Goal: Task Accomplishment & Management: Manage account settings

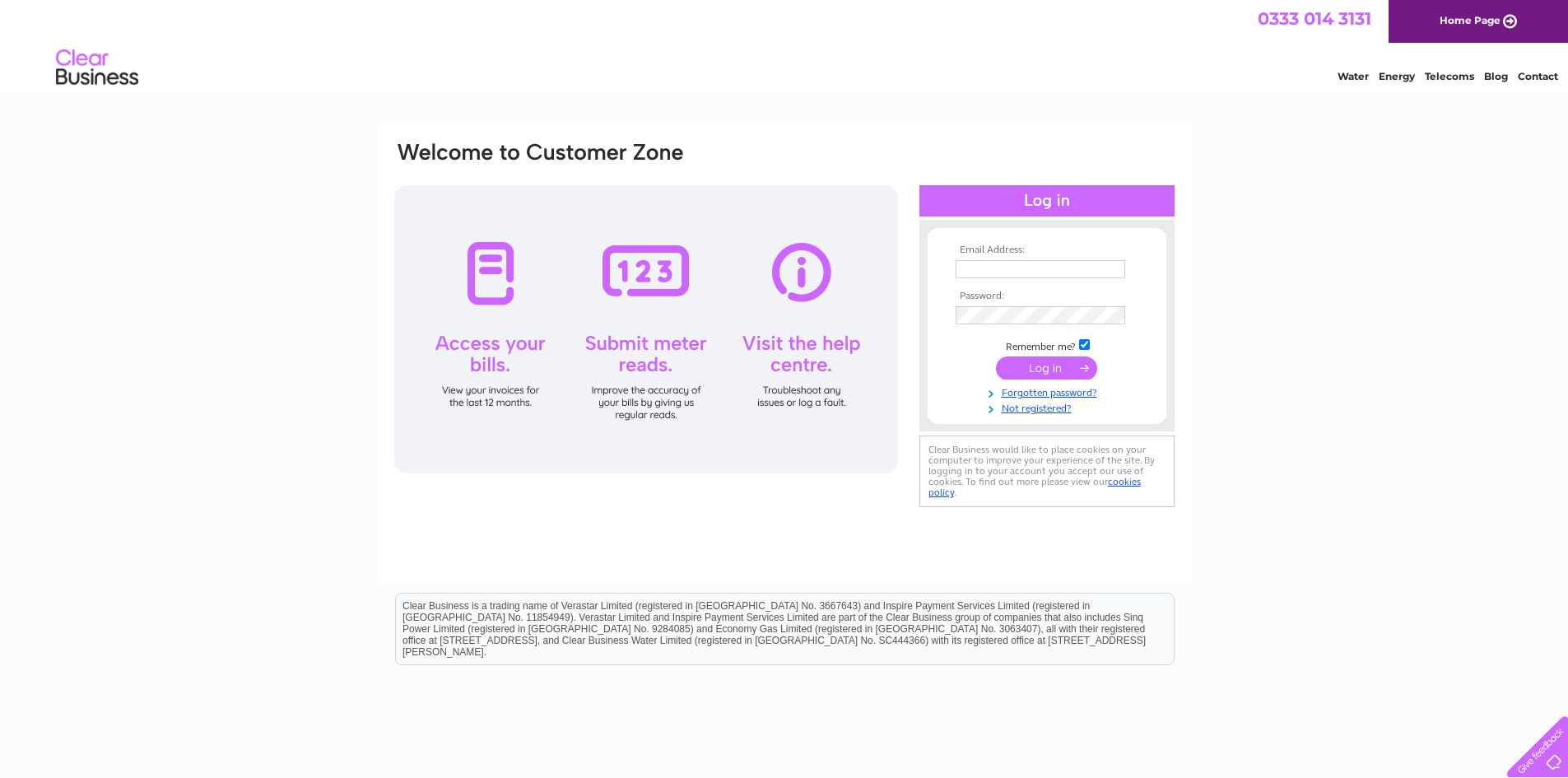
type input "[EMAIL_ADDRESS][DOMAIN_NAME]"
click at [1027, 365] on input "submit" at bounding box center [1046, 368] width 101 height 23
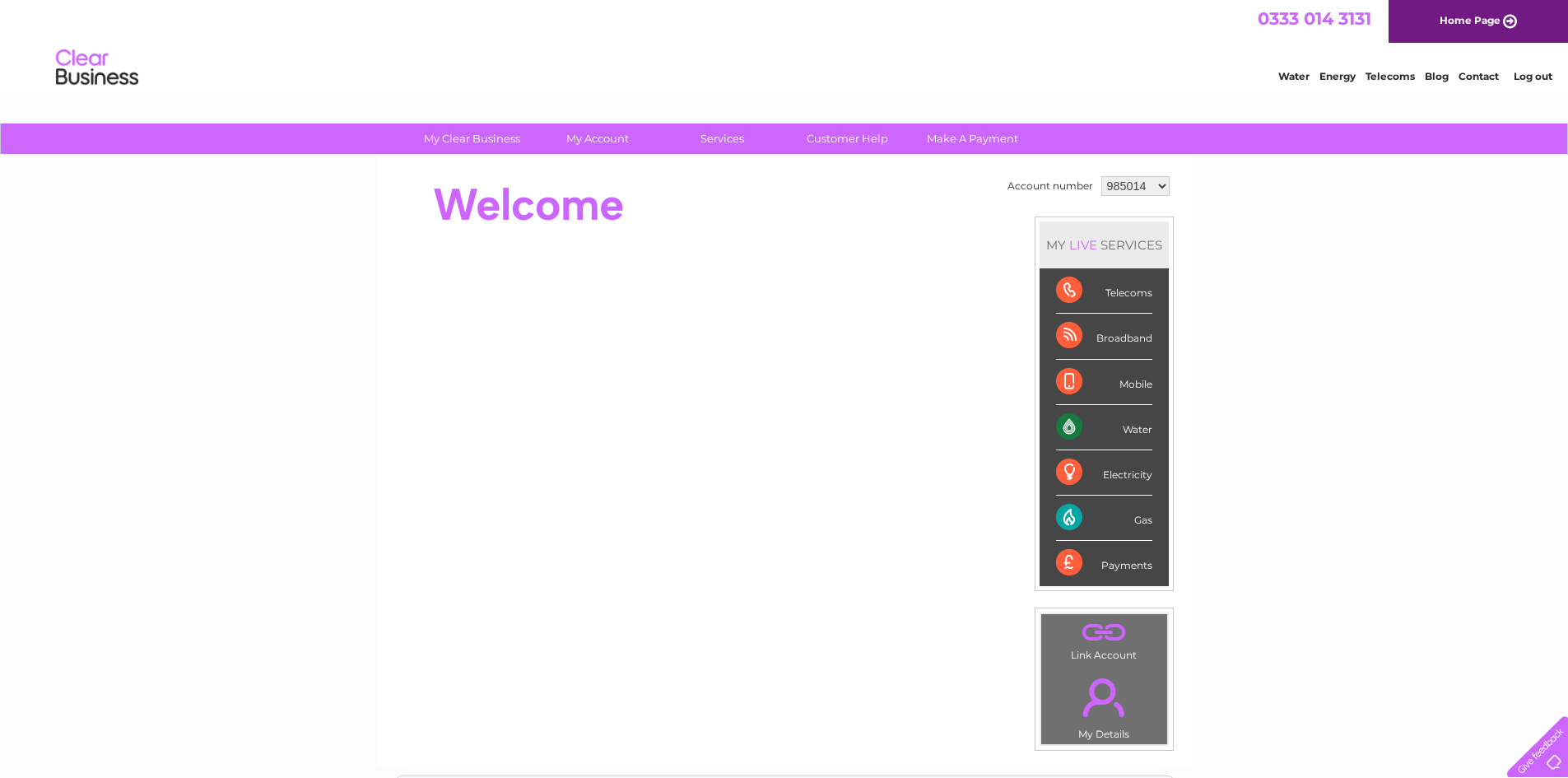
click at [1132, 189] on select "985014 1079709" at bounding box center [1135, 186] width 68 height 20
select select "1079709"
click at [1101, 176] on select "985014 1079709" at bounding box center [1135, 186] width 68 height 20
click at [853, 130] on link "Customer Help" at bounding box center [847, 139] width 136 height 30
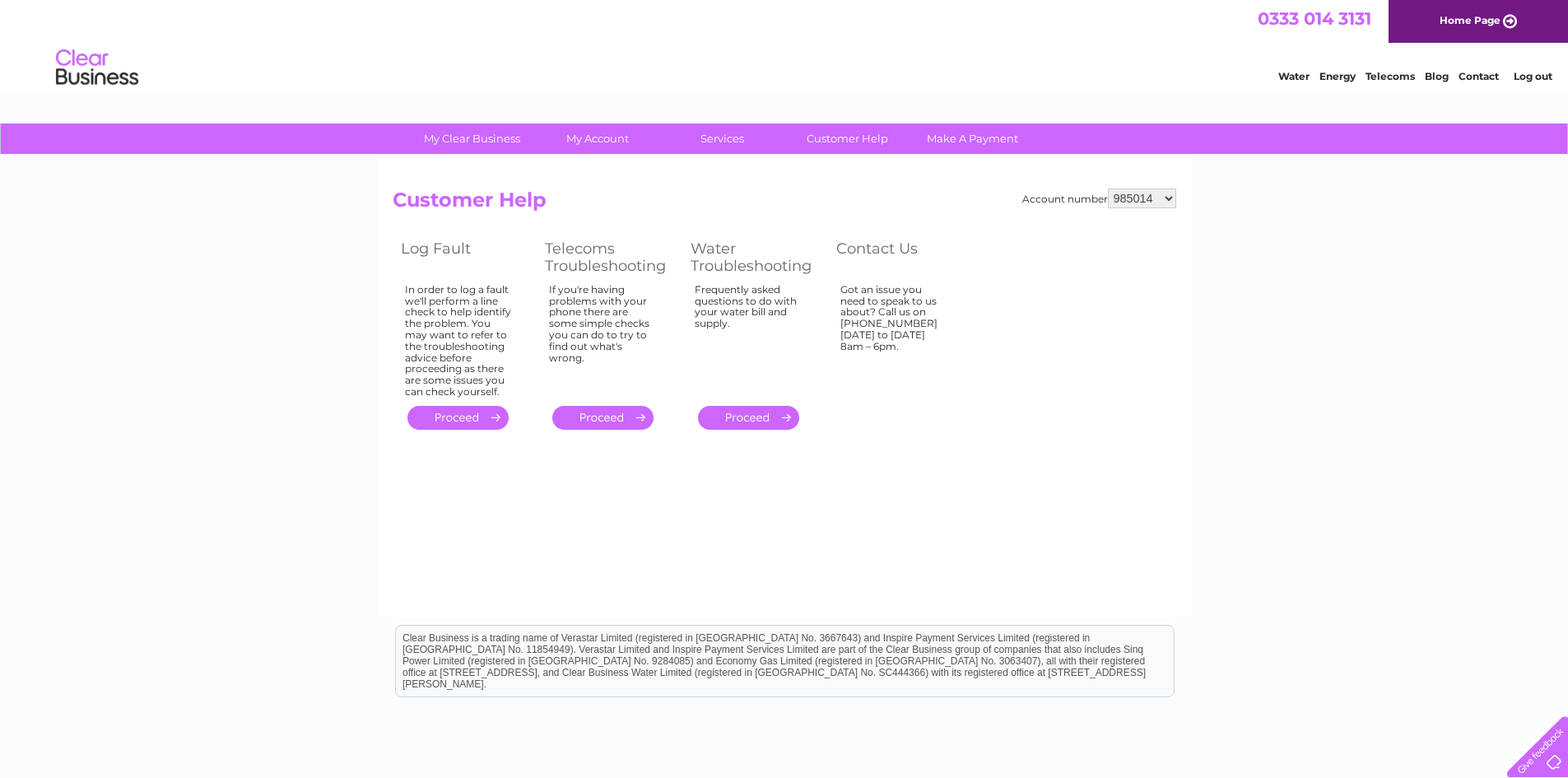
click at [586, 407] on link "." at bounding box center [603, 417] width 101 height 24
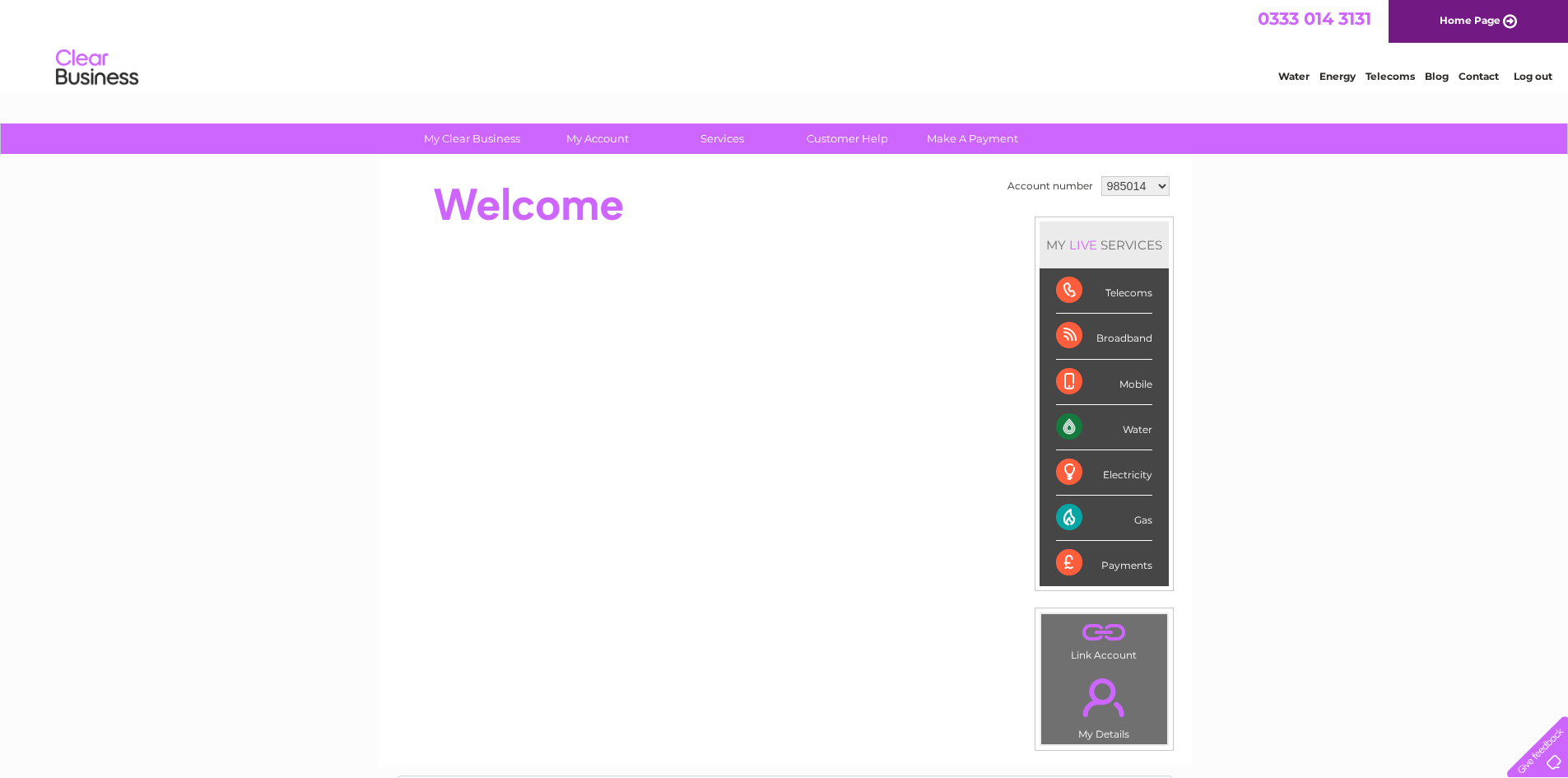
click at [1134, 181] on select "985014 1079709" at bounding box center [1135, 186] width 68 height 20
select select "1079709"
click at [1101, 176] on select "985014 1079709" at bounding box center [1135, 186] width 68 height 20
click at [340, 245] on div "My Clear Business Login Details My Details My Preferences Link Account My Accou…" at bounding box center [784, 586] width 1568 height 926
click at [72, 65] on img at bounding box center [97, 68] width 84 height 50
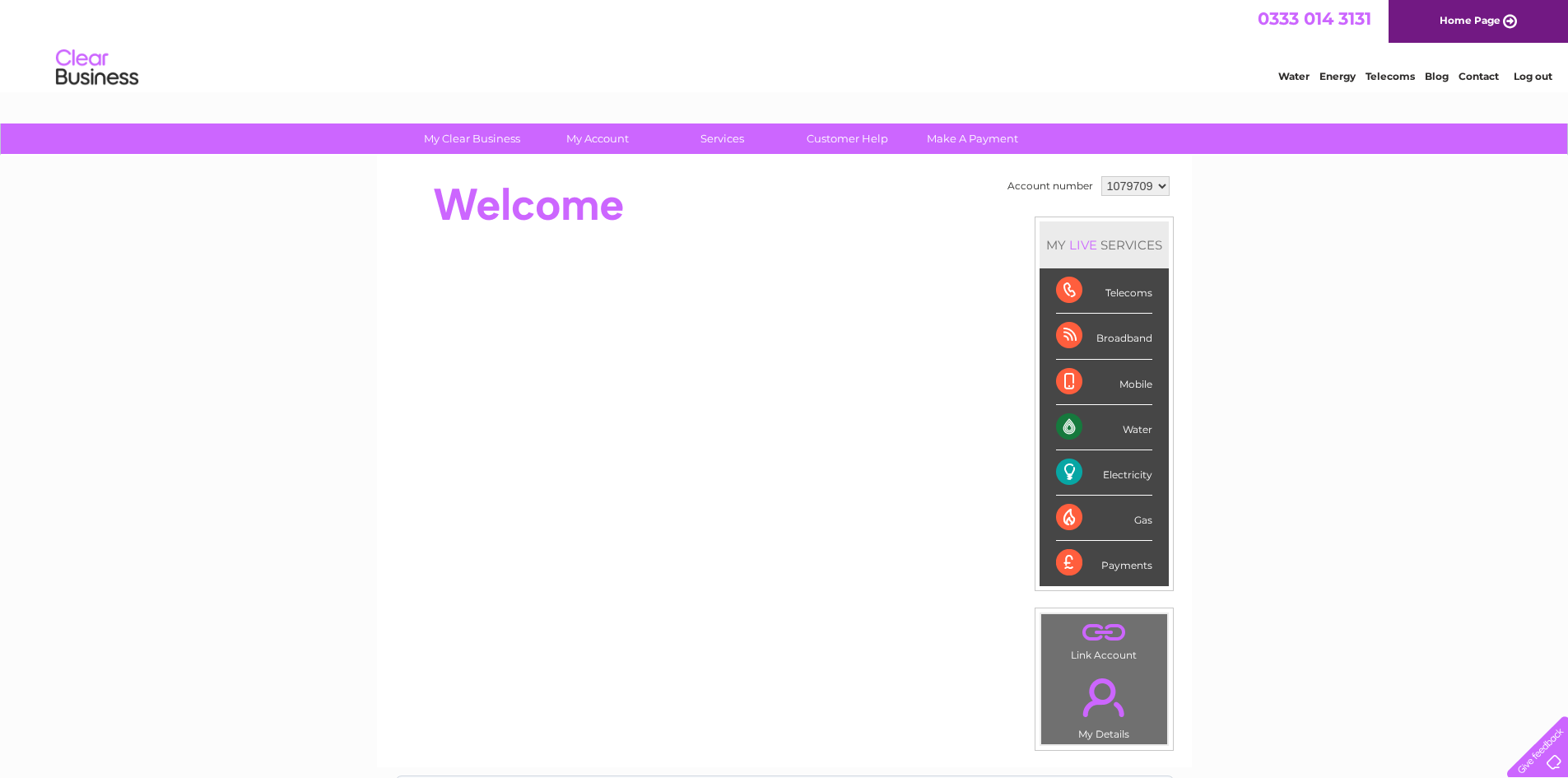
click at [452, 213] on div at bounding box center [692, 205] width 599 height 66
click at [204, 243] on div "My Clear Business Login Details My Details My Preferences Link Account My Accou…" at bounding box center [784, 586] width 1568 height 926
click at [1103, 704] on link "." at bounding box center [1104, 697] width 117 height 58
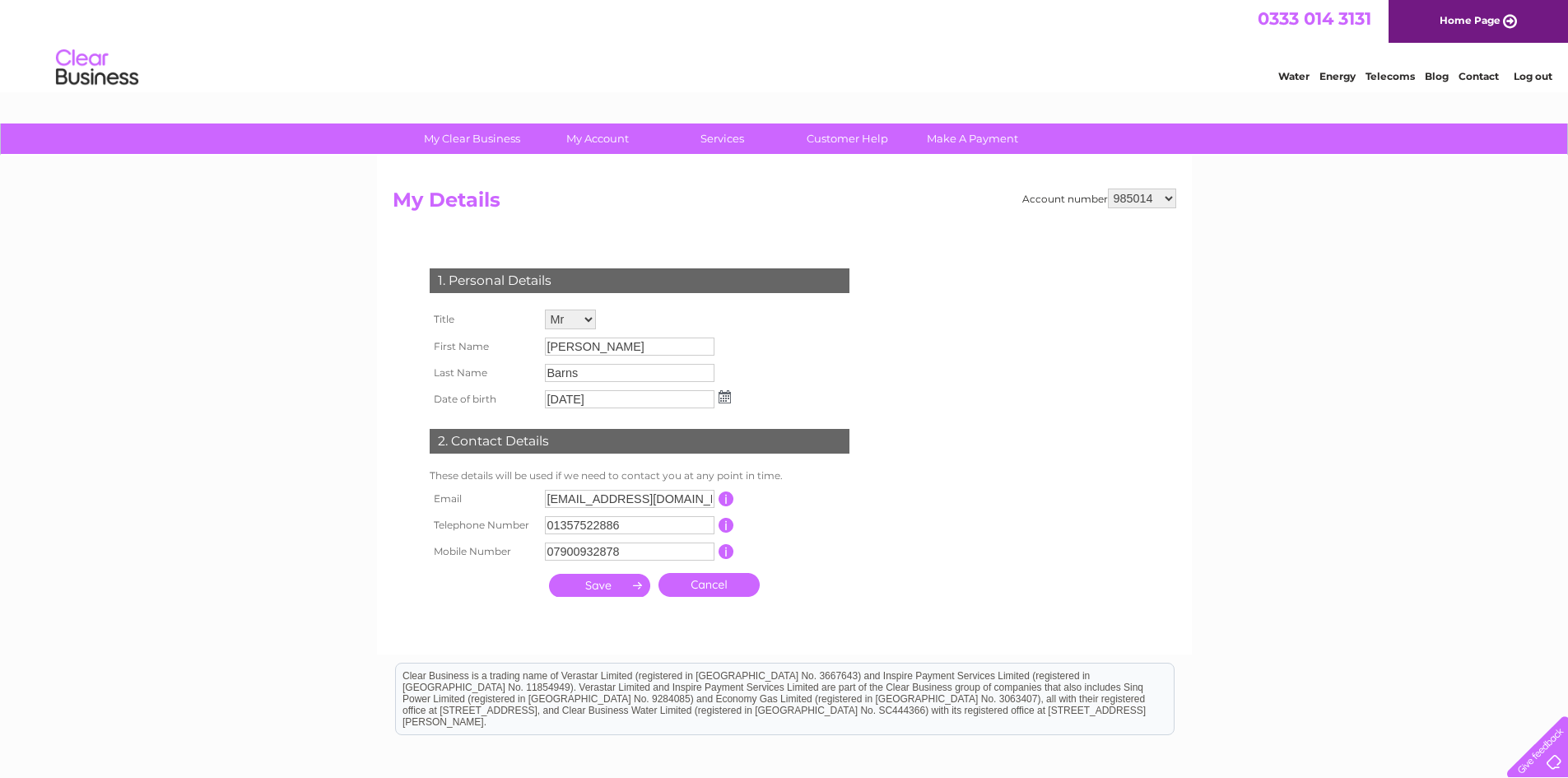
click at [1146, 197] on select "985014 1079709" at bounding box center [1141, 198] width 68 height 20
select select "1079709"
click at [1108, 188] on select "985014 1079709" at bounding box center [1141, 198] width 68 height 20
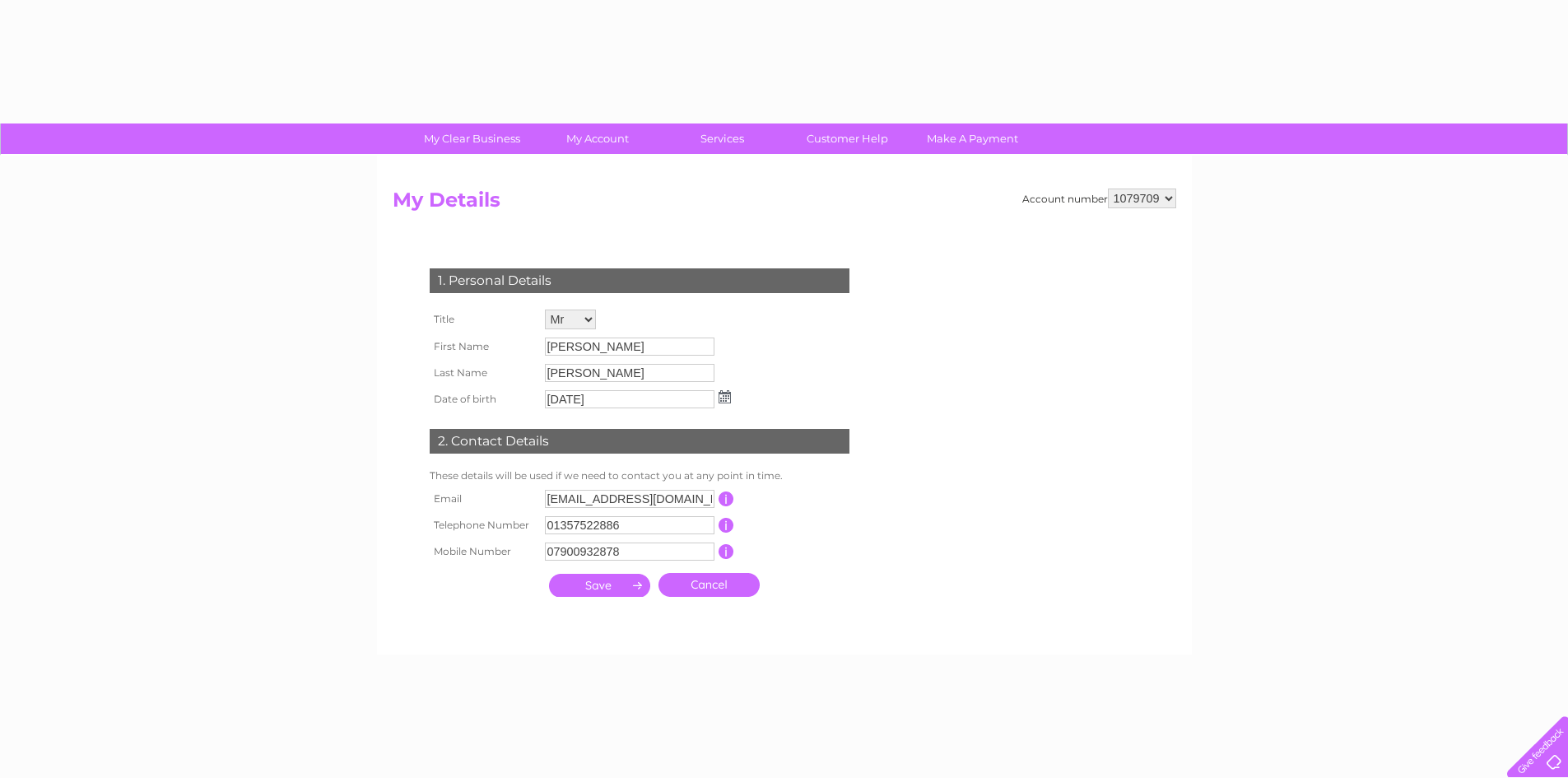
click at [88, 270] on div "My Clear Business Login Details My Details My Preferences Link Account My Accou…" at bounding box center [784, 530] width 1568 height 813
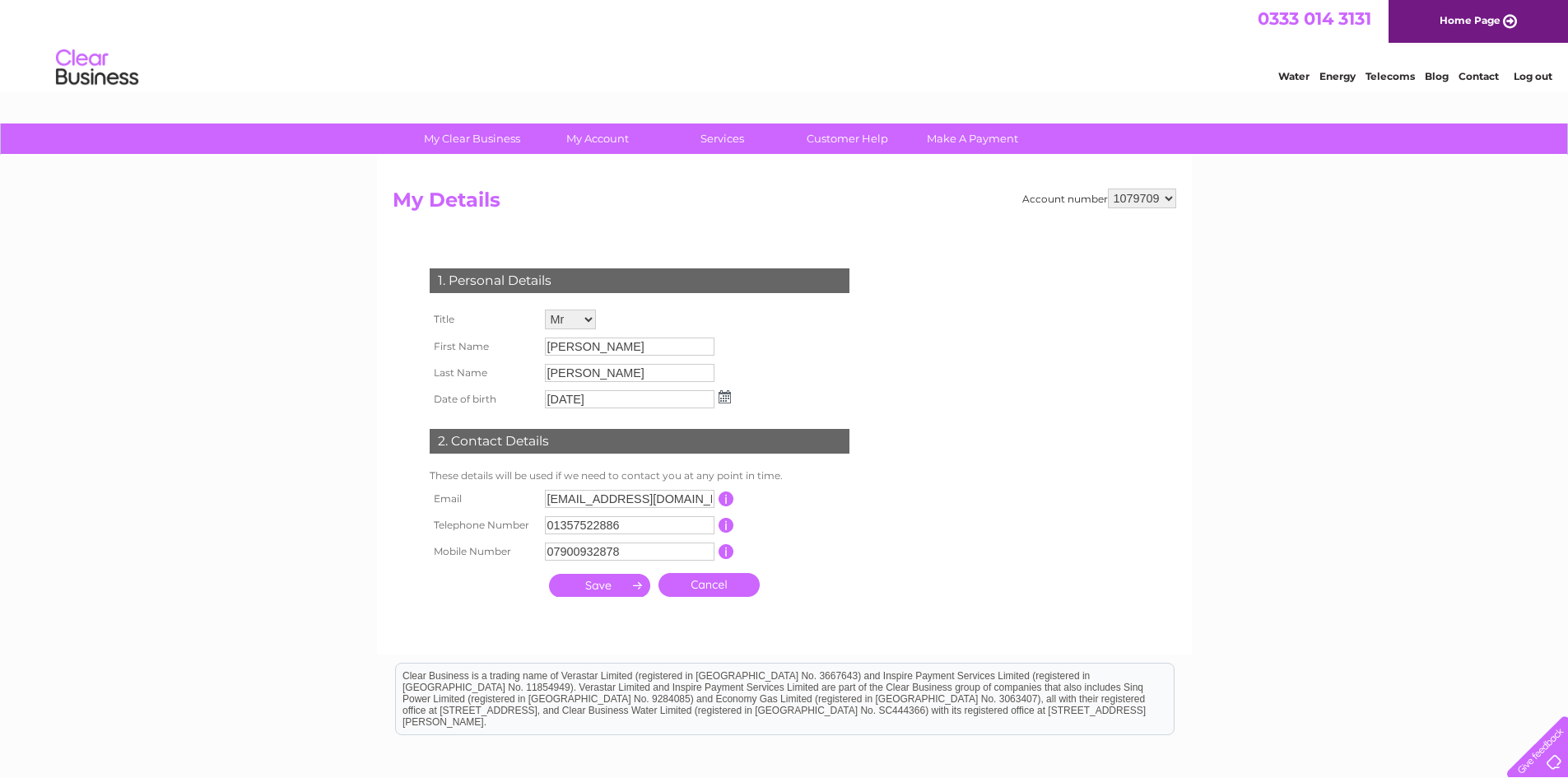
scroll to position [83, 0]
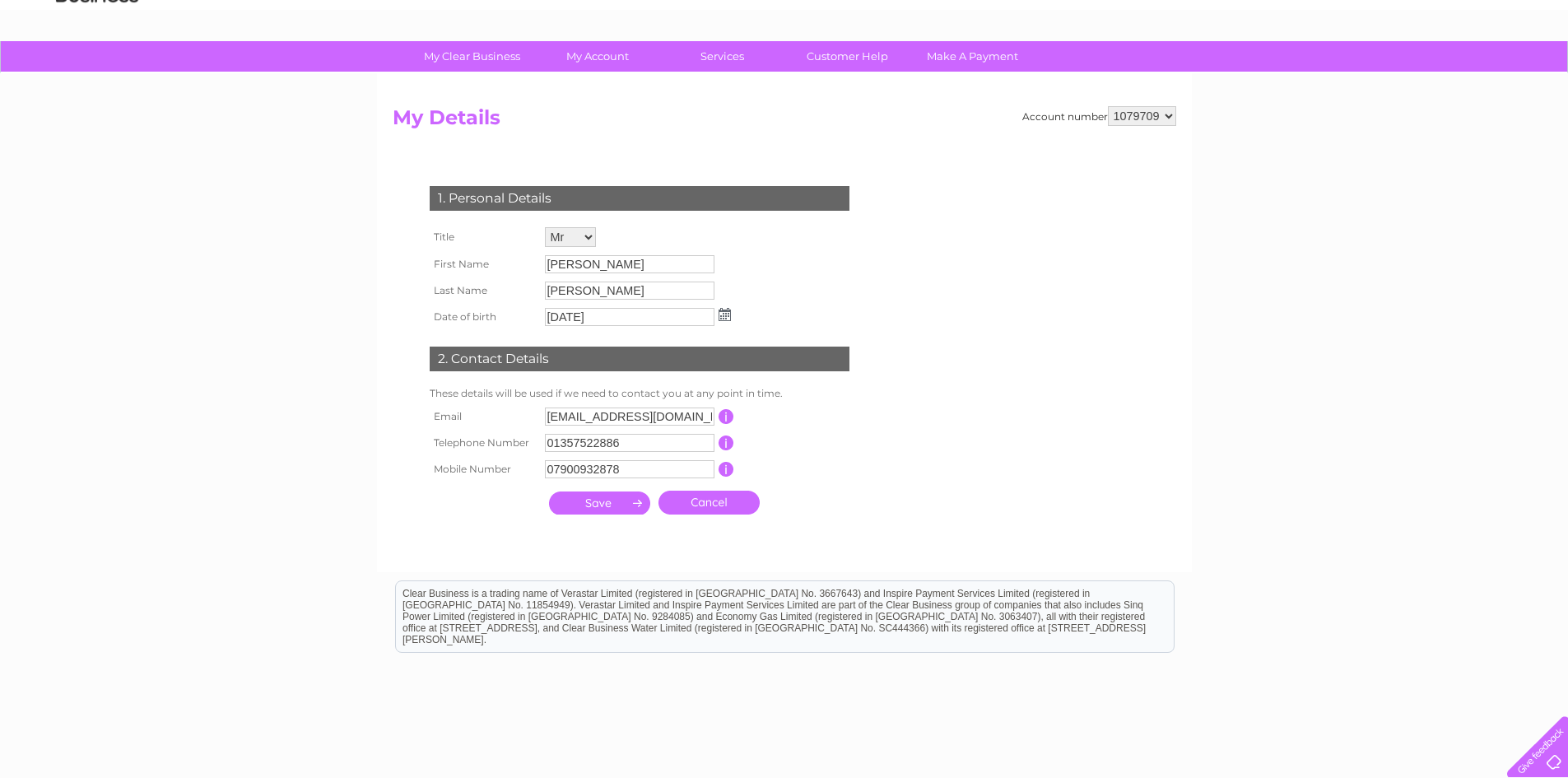
click at [1143, 114] on select "985014 1079709" at bounding box center [1141, 116] width 68 height 20
select select "985014"
click at [1108, 106] on select "985014 1079709" at bounding box center [1141, 116] width 68 height 20
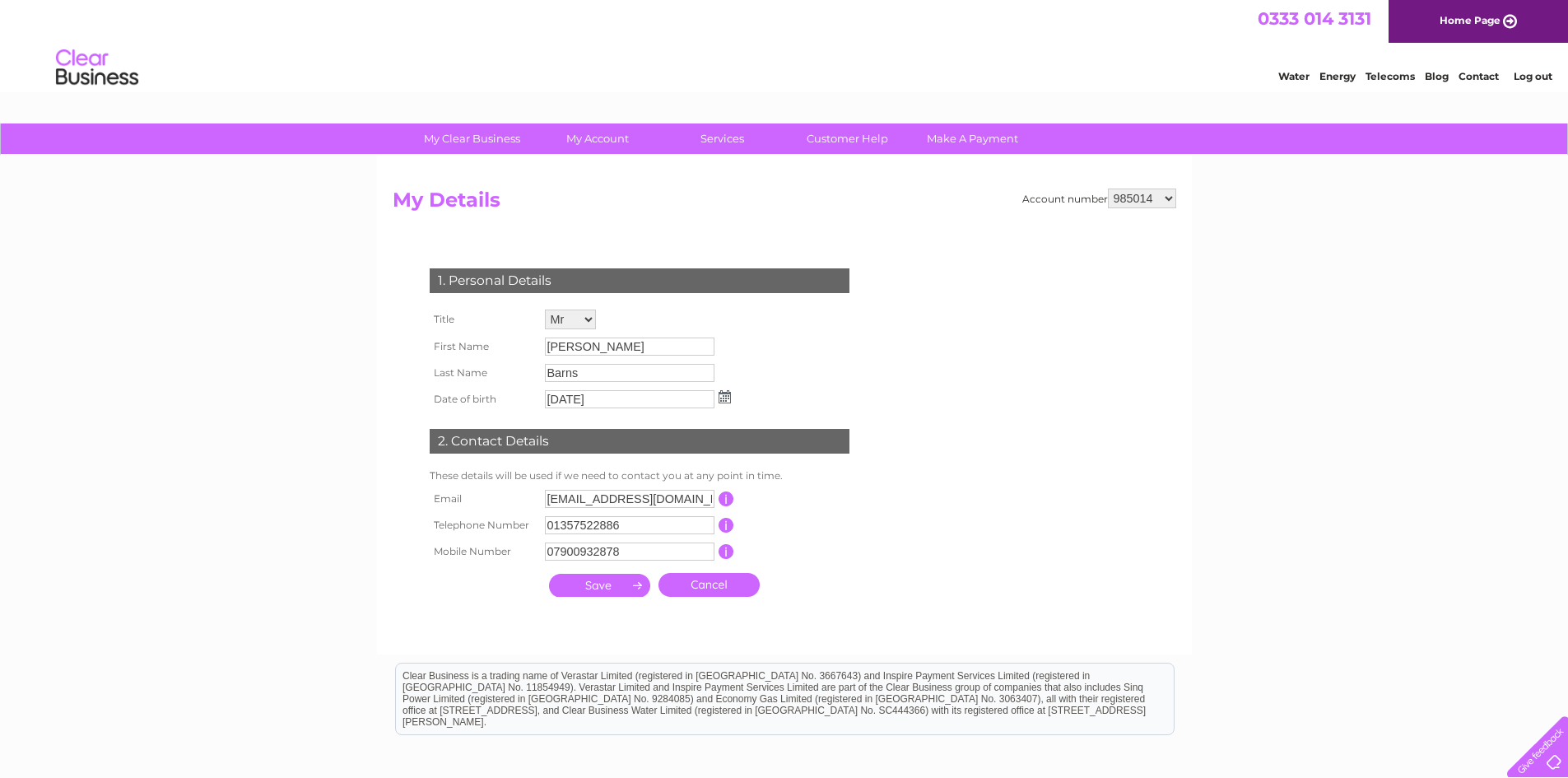
click at [1153, 198] on select "985014 1079709" at bounding box center [1141, 198] width 68 height 20
select select "1079709"
click at [1108, 188] on select "985014 1079709" at bounding box center [1141, 198] width 68 height 20
click at [725, 524] on input "button" at bounding box center [726, 525] width 16 height 15
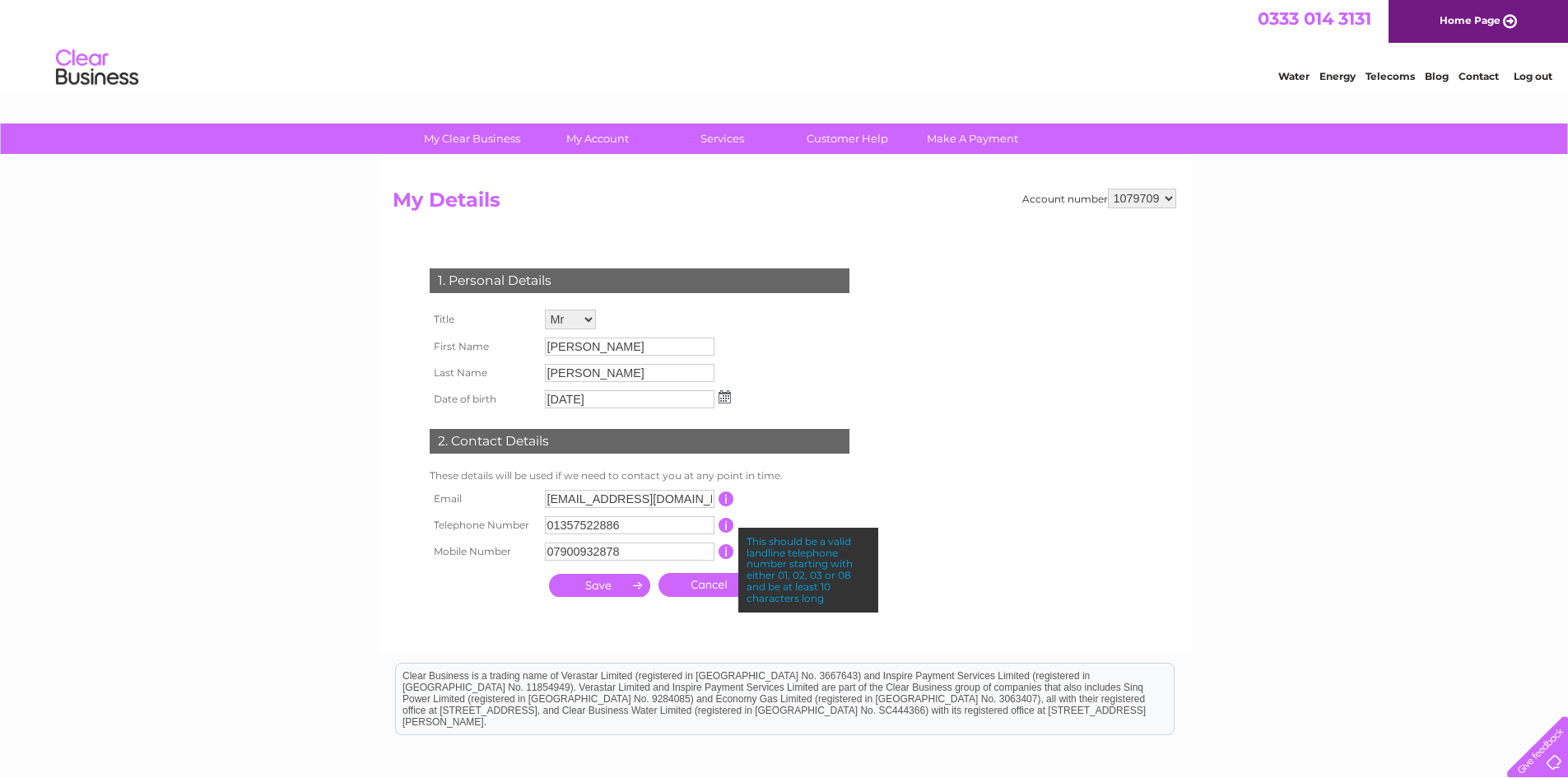
click at [640, 528] on input "01357522886" at bounding box center [629, 525] width 170 height 18
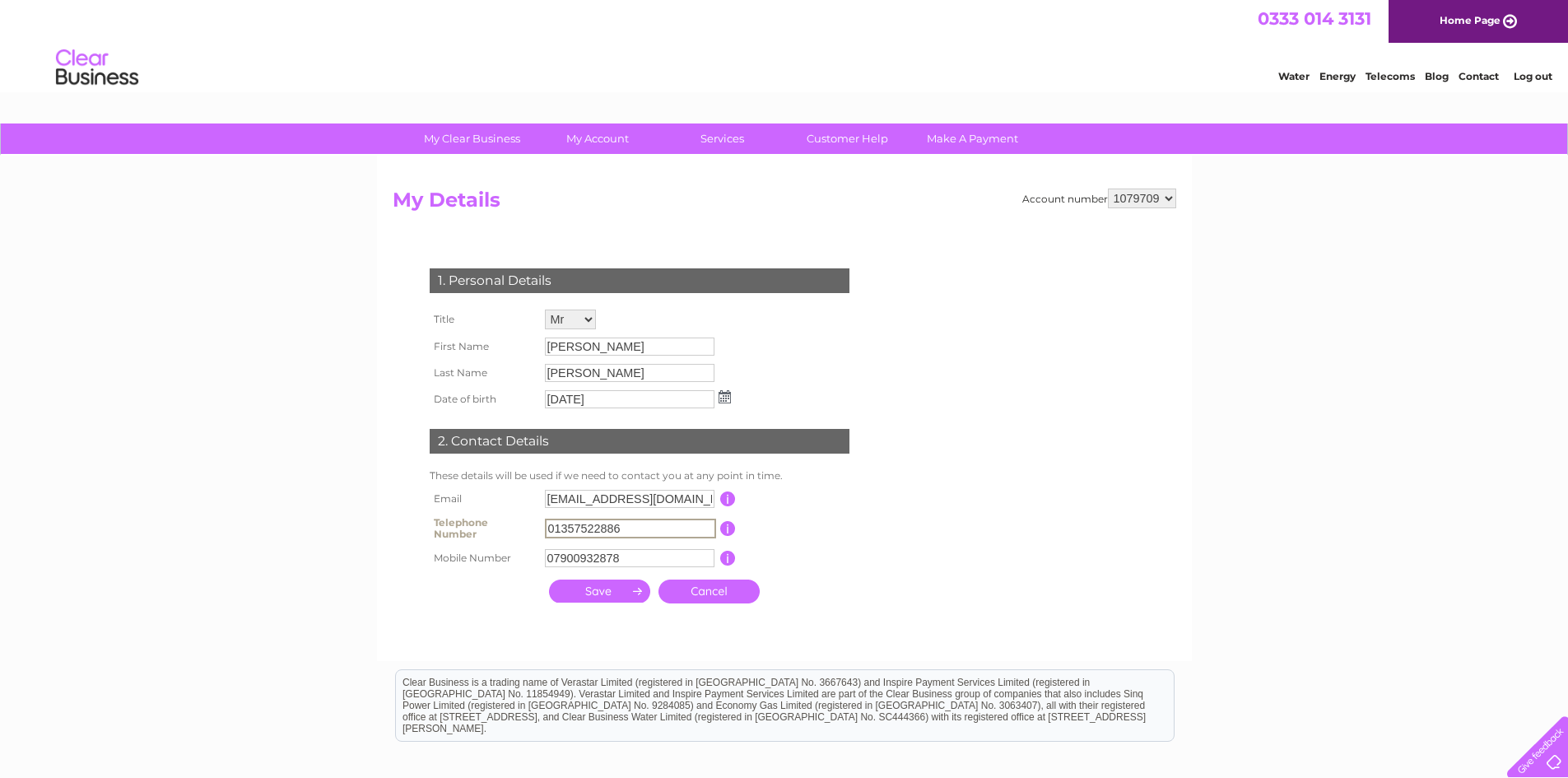
click at [1136, 195] on select "985014 1079709" at bounding box center [1141, 198] width 68 height 20
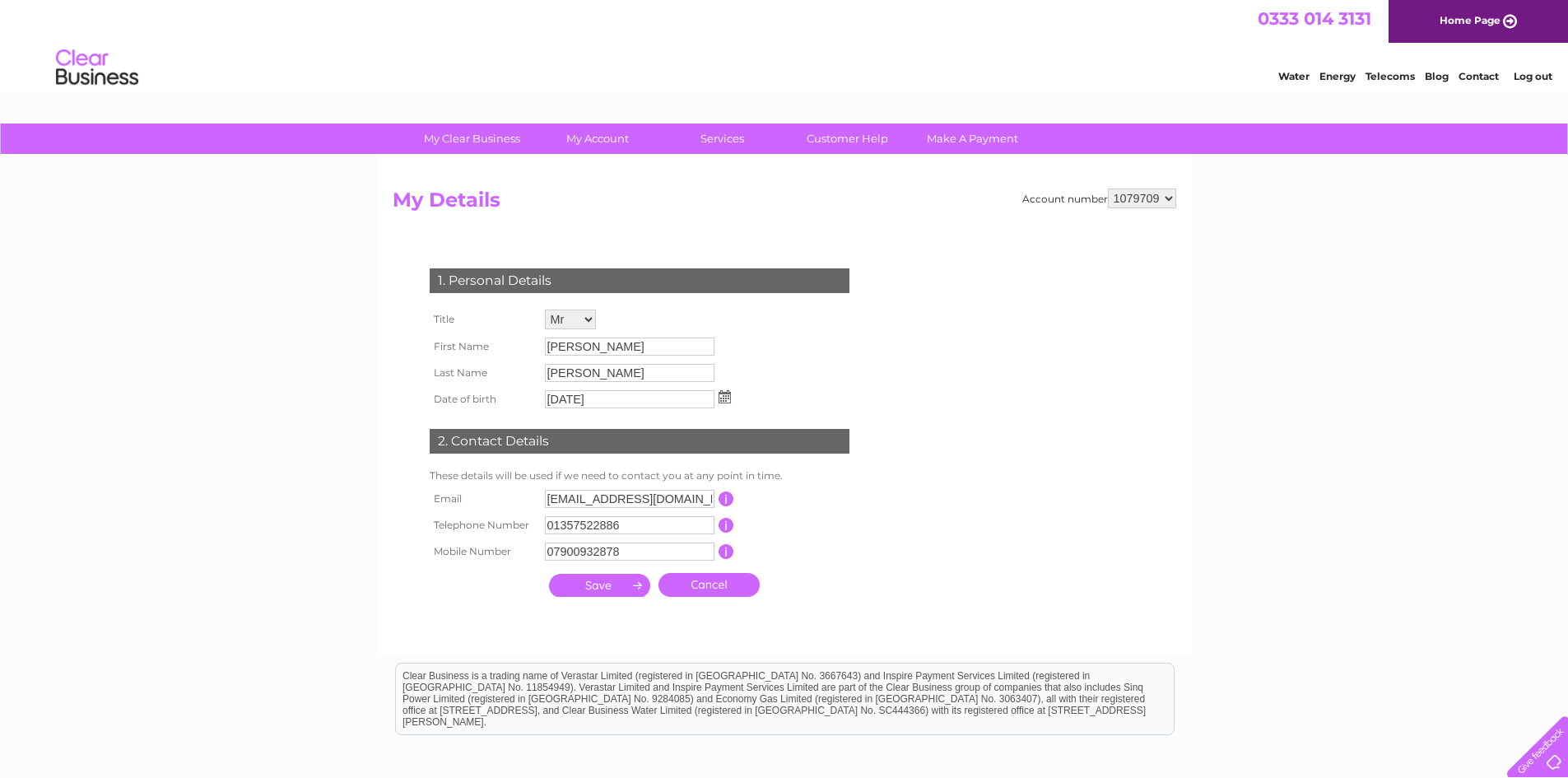
select select "985014"
click at [1108, 188] on select "985014 1079709" at bounding box center [1141, 198] width 68 height 20
click at [1147, 197] on select "985014 1079709" at bounding box center [1141, 198] width 68 height 20
select select "1079709"
click at [1108, 188] on select "985014 1079709" at bounding box center [1141, 198] width 68 height 20
